Goal: Task Accomplishment & Management: Use online tool/utility

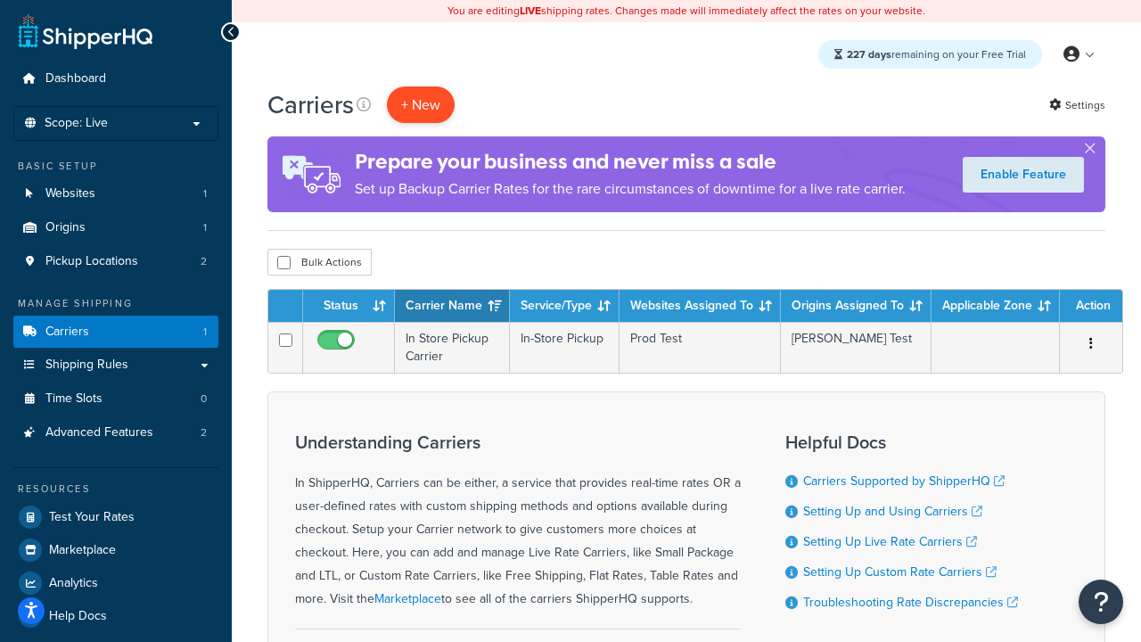
click at [421, 104] on button "+ New" at bounding box center [421, 104] width 68 height 37
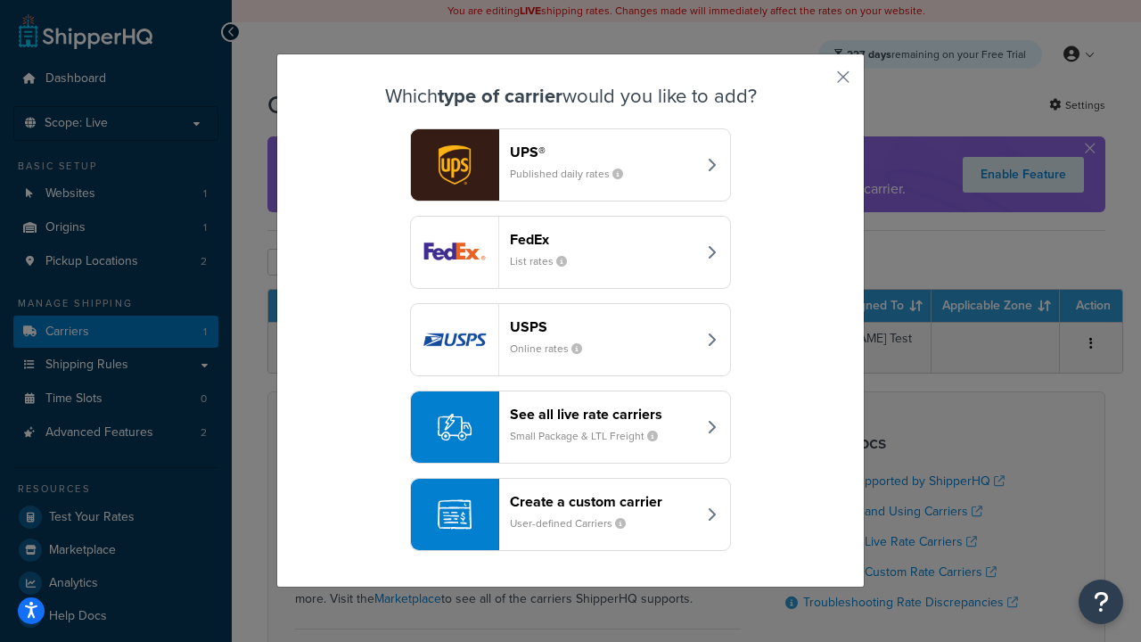
click at [602, 239] on header "FedEx" at bounding box center [603, 239] width 186 height 17
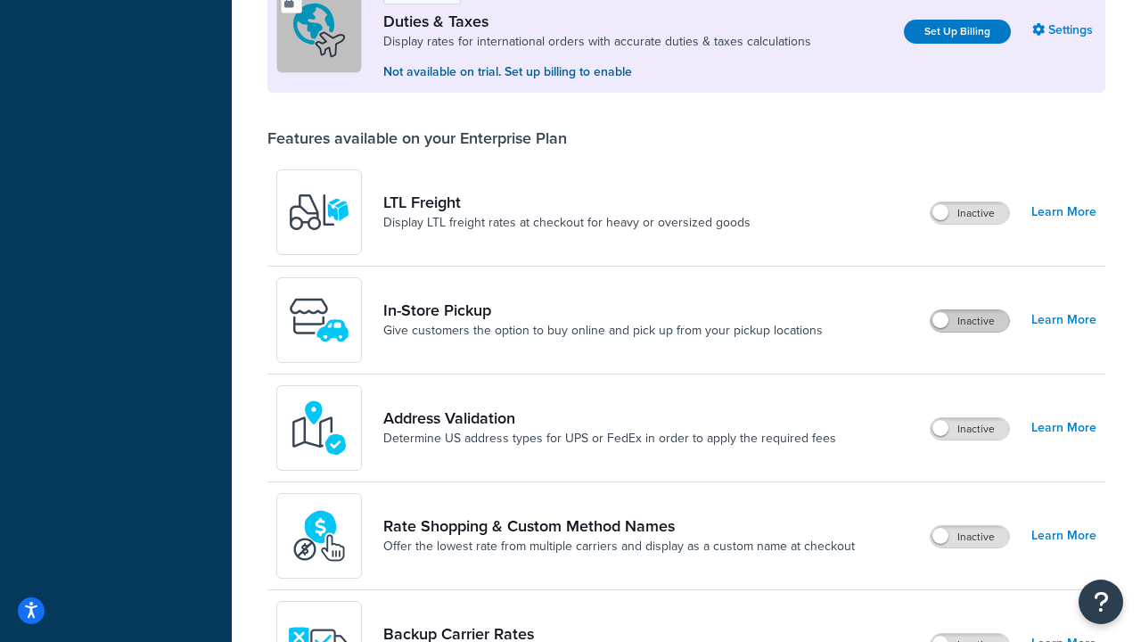
scroll to position [544, 0]
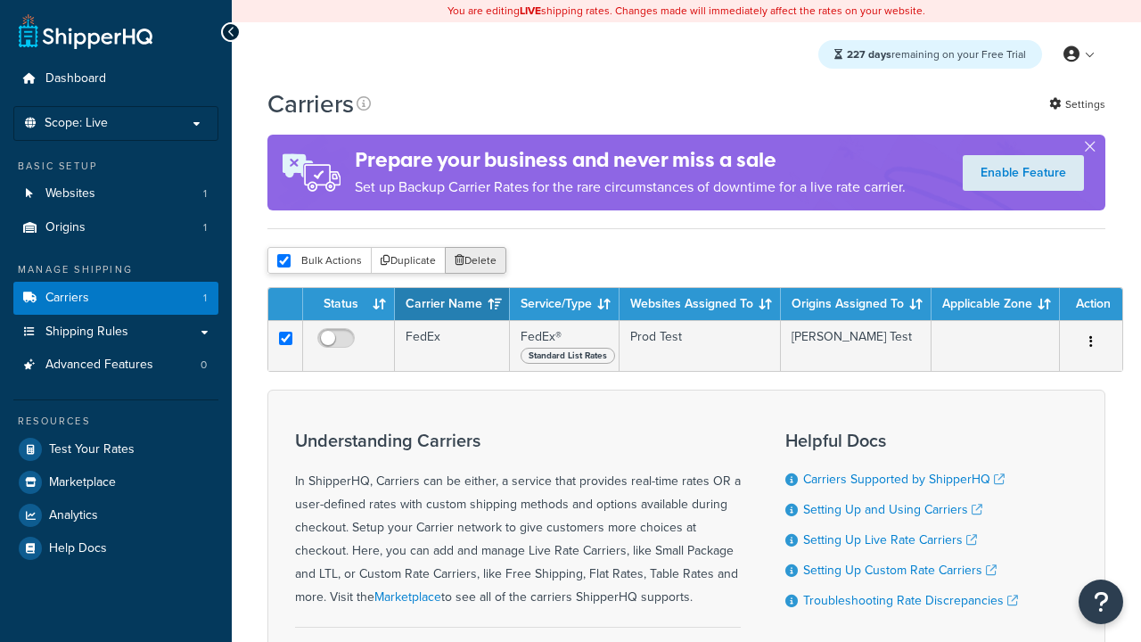
click at [474, 260] on button "Delete" at bounding box center [475, 260] width 61 height 27
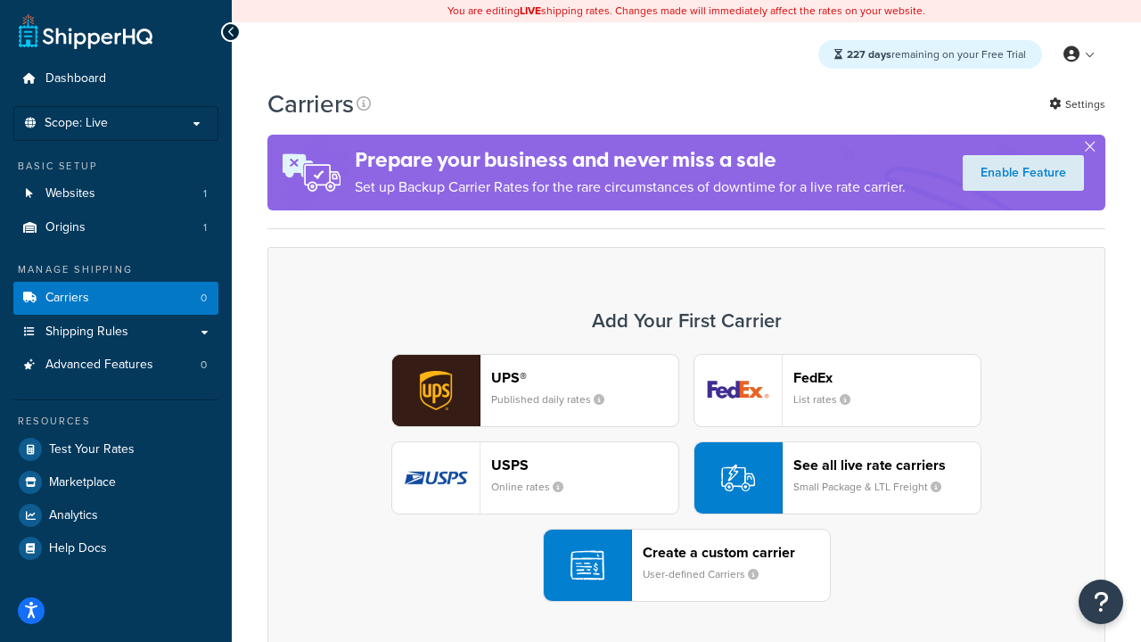
click at [686, 566] on small "User-defined Carriers" at bounding box center [707, 574] width 130 height 16
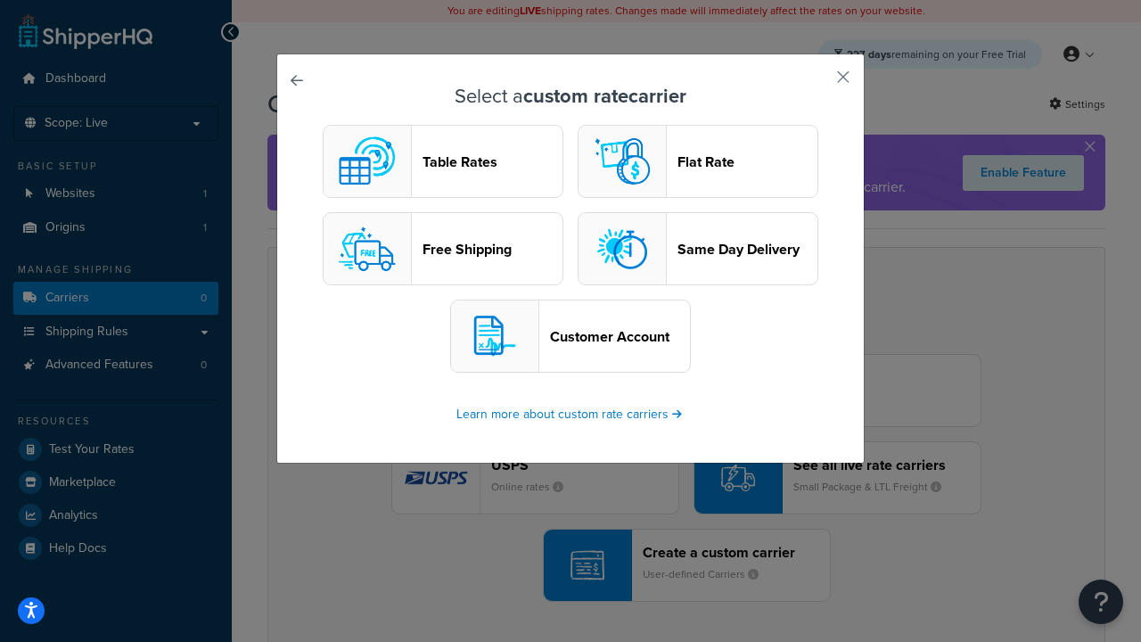
click at [443, 161] on header "Table Rates" at bounding box center [492, 161] width 140 height 17
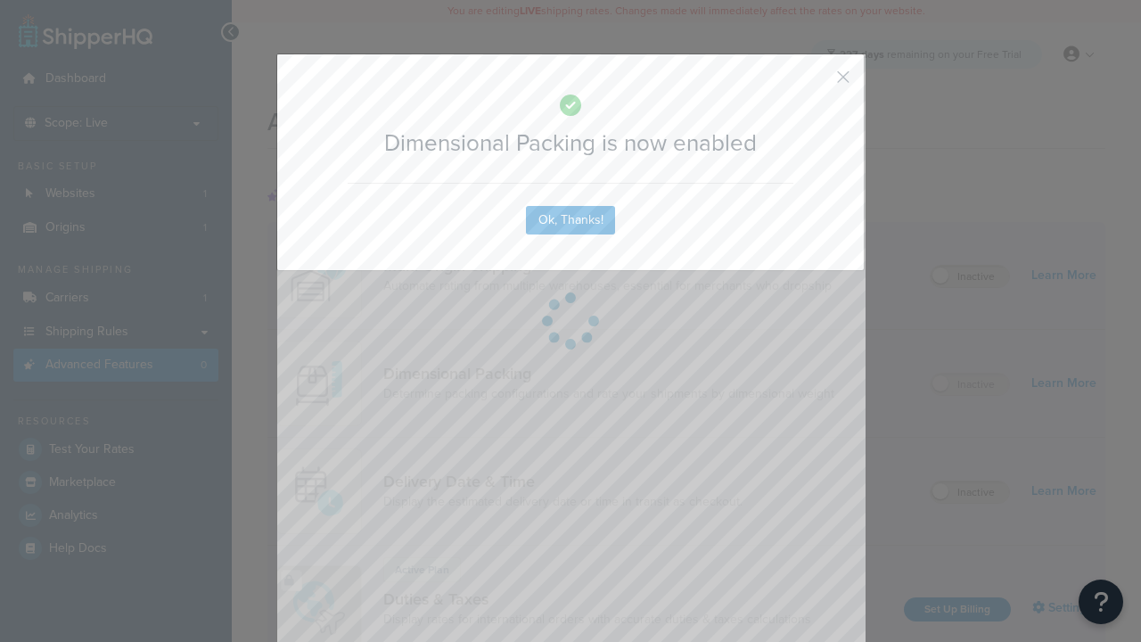
click at [816, 81] on button "button" at bounding box center [816, 83] width 4 height 4
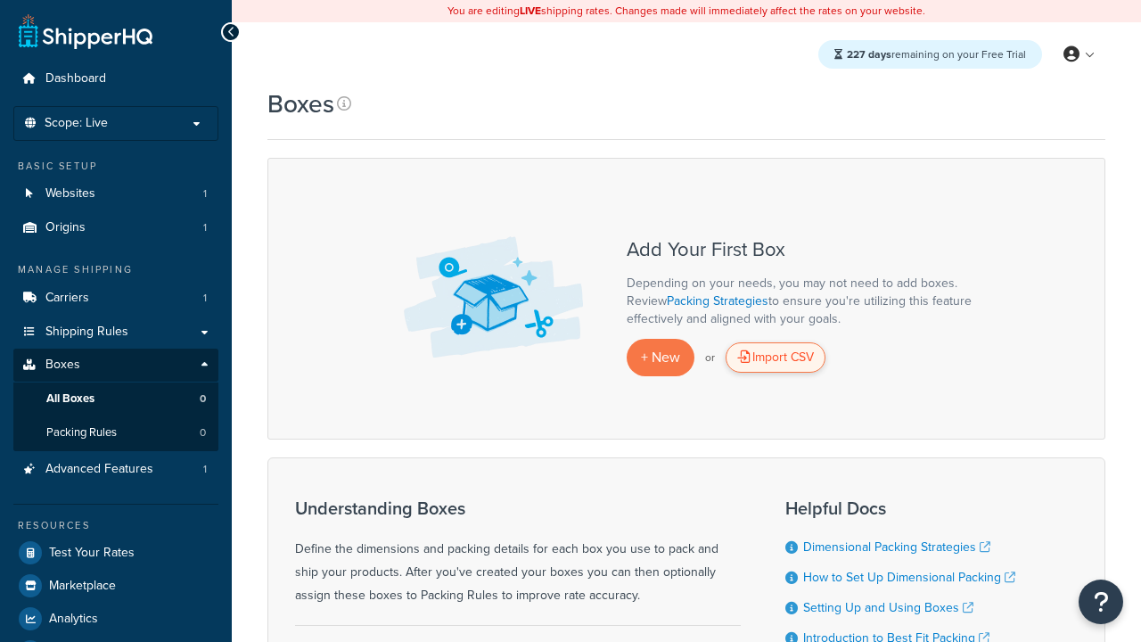
click at [775, 357] on div "Import CSV" at bounding box center [775, 357] width 100 height 30
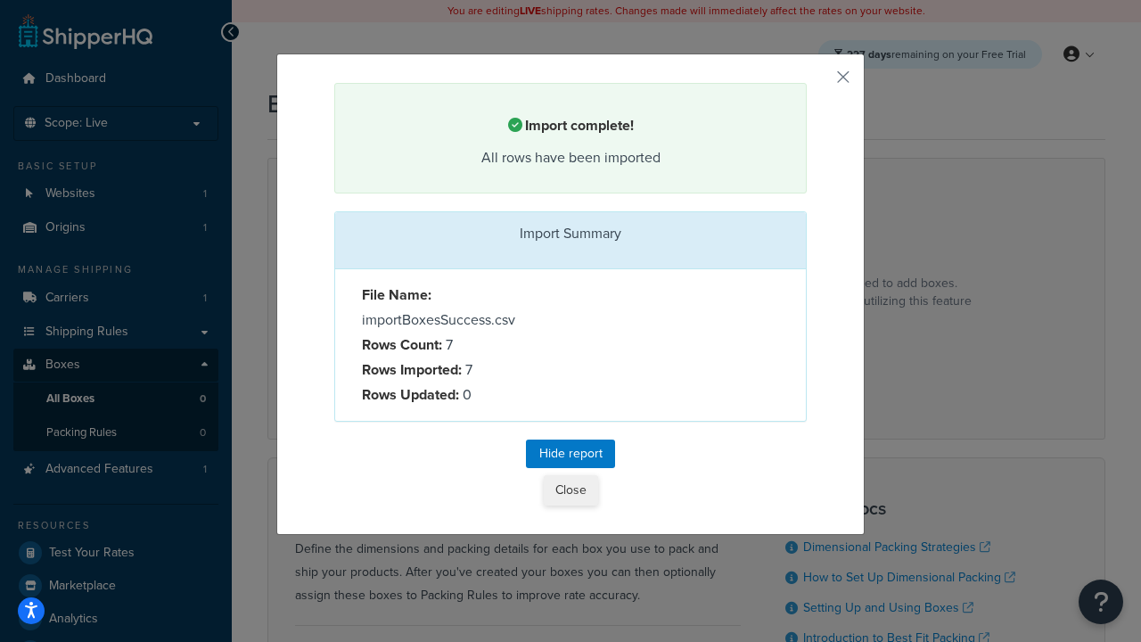
click at [569, 489] on button "Close" at bounding box center [571, 490] width 54 height 30
